Goal: Use online tool/utility: Utilize a website feature to perform a specific function

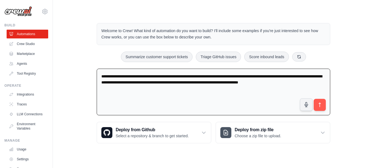
type textarea "**********"
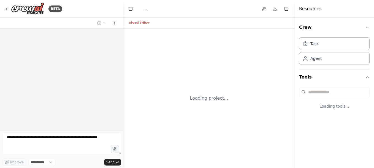
select select "****"
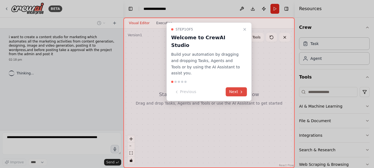
click at [237, 87] on button "Next" at bounding box center [236, 91] width 21 height 9
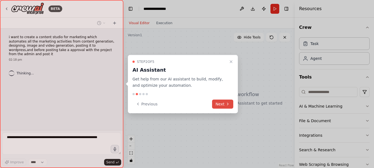
click at [228, 102] on icon at bounding box center [227, 104] width 4 height 4
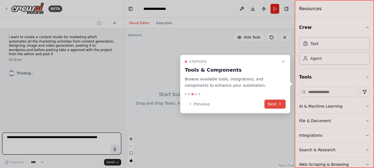
click at [274, 102] on button "Next" at bounding box center [274, 104] width 21 height 9
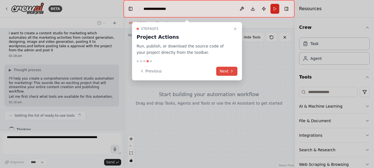
scroll to position [8, 0]
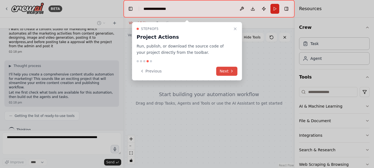
click at [229, 71] on button "Next" at bounding box center [226, 71] width 21 height 9
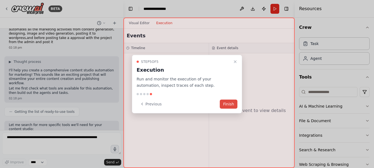
scroll to position [45, 0]
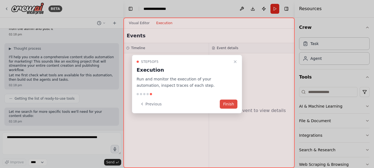
click at [228, 105] on button "Finish" at bounding box center [229, 104] width 18 height 9
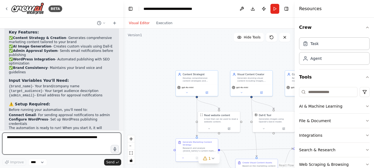
scroll to position [522, 0]
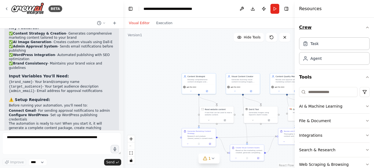
click at [365, 26] on icon "button" at bounding box center [367, 27] width 4 height 4
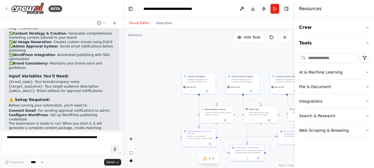
click at [277, 57] on div ".deletable-edge-delete-btn { width: 20px; height: 20px; border: 0px solid #ffff…" at bounding box center [208, 99] width 171 height 140
click at [351, 39] on button "Tools" at bounding box center [334, 42] width 70 height 15
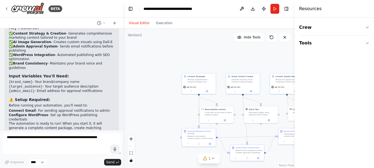
click at [273, 64] on div ".deletable-edge-delete-btn { width: 20px; height: 20px; border: 0px solid #ffff…" at bounding box center [208, 99] width 171 height 140
click at [131, 151] on button "fit view" at bounding box center [130, 153] width 7 height 7
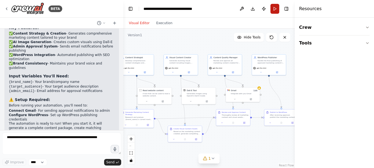
click at [275, 11] on button "Run" at bounding box center [274, 9] width 9 height 10
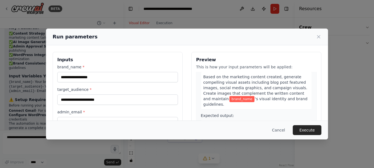
scroll to position [155, 0]
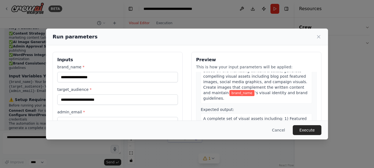
click at [197, 20] on div "Run parameters Inputs brand_name * target_audience * admin_email * Preview This…" at bounding box center [187, 84] width 374 height 168
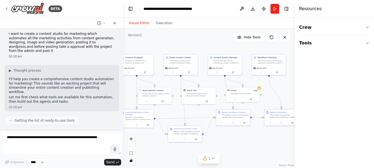
scroll to position [0, 0]
